Goal: Task Accomplishment & Management: Manage account settings

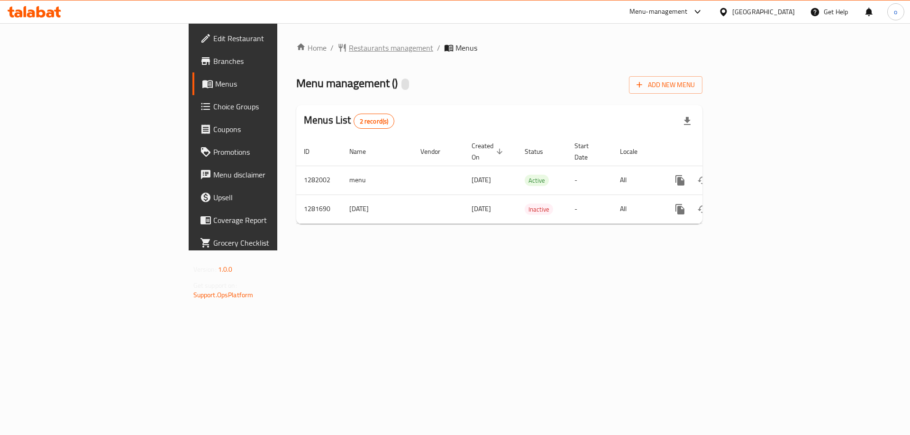
click at [349, 44] on span "Restaurants management" at bounding box center [391, 47] width 84 height 11
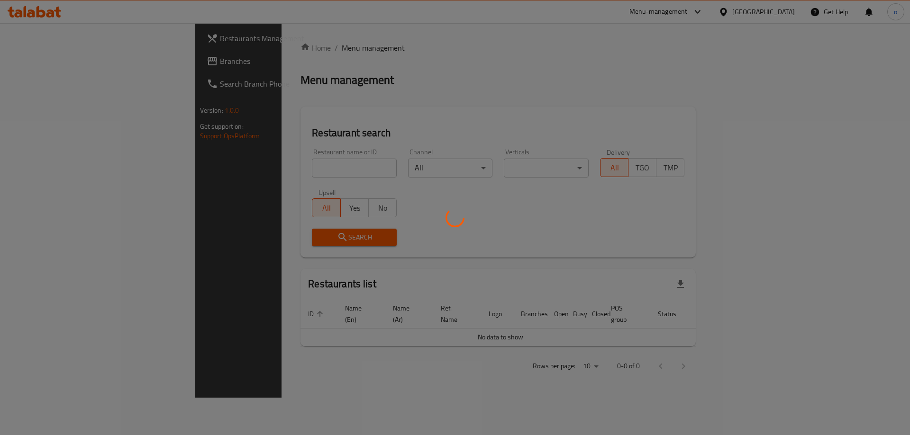
click at [53, 57] on div at bounding box center [455, 217] width 910 height 435
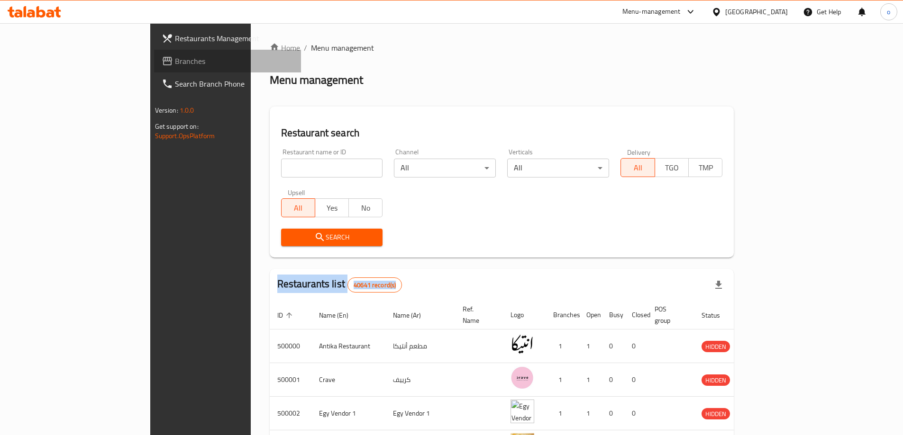
click at [175, 63] on span "Branches" at bounding box center [234, 60] width 118 height 11
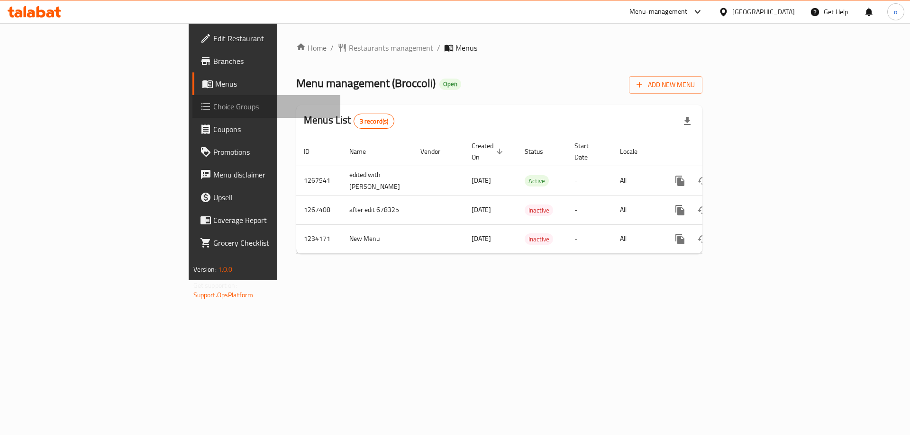
click at [213, 109] on span "Choice Groups" at bounding box center [273, 106] width 120 height 11
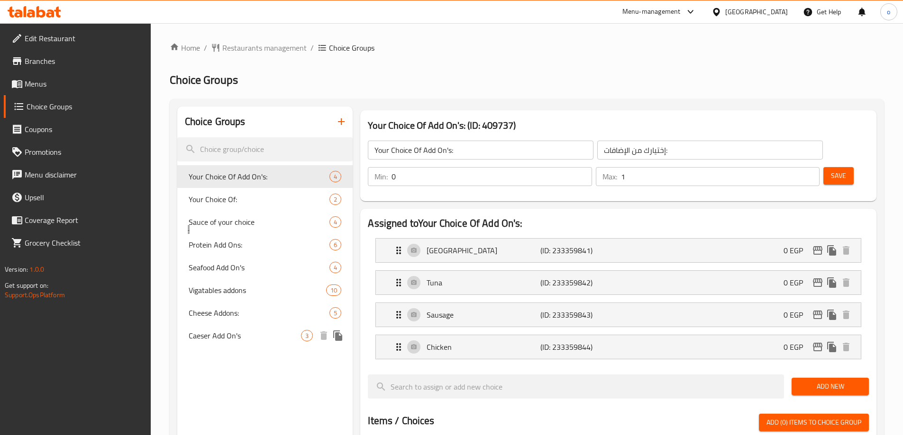
click at [229, 340] on span "Caeser Add On's" at bounding box center [245, 335] width 113 height 11
type input "Caeser Add On's"
type input "اضاافات السيزر"
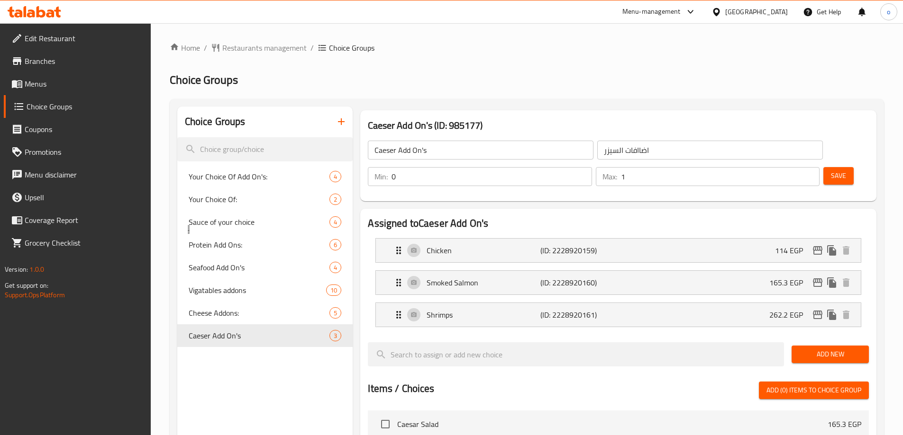
click at [572, 89] on div "Home / Restaurants management / Choice Groups Choice Groups Choice Groups Your …" at bounding box center [527, 397] width 714 height 711
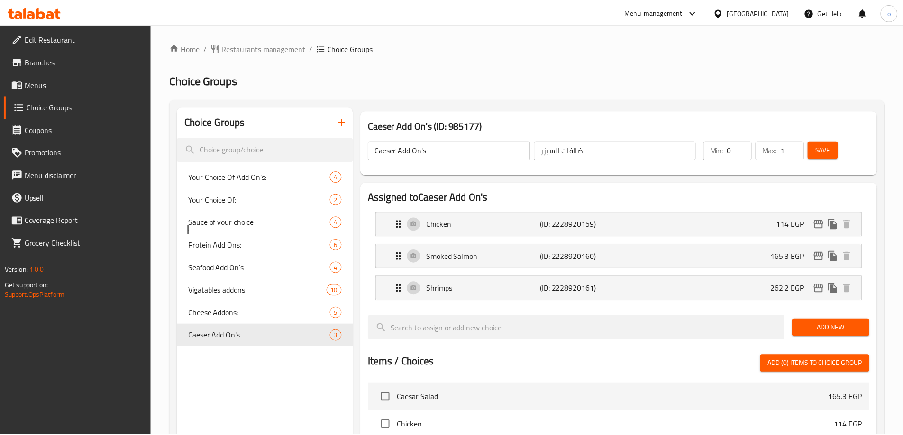
scroll to position [310, 0]
